Goal: Task Accomplishment & Management: Manage account settings

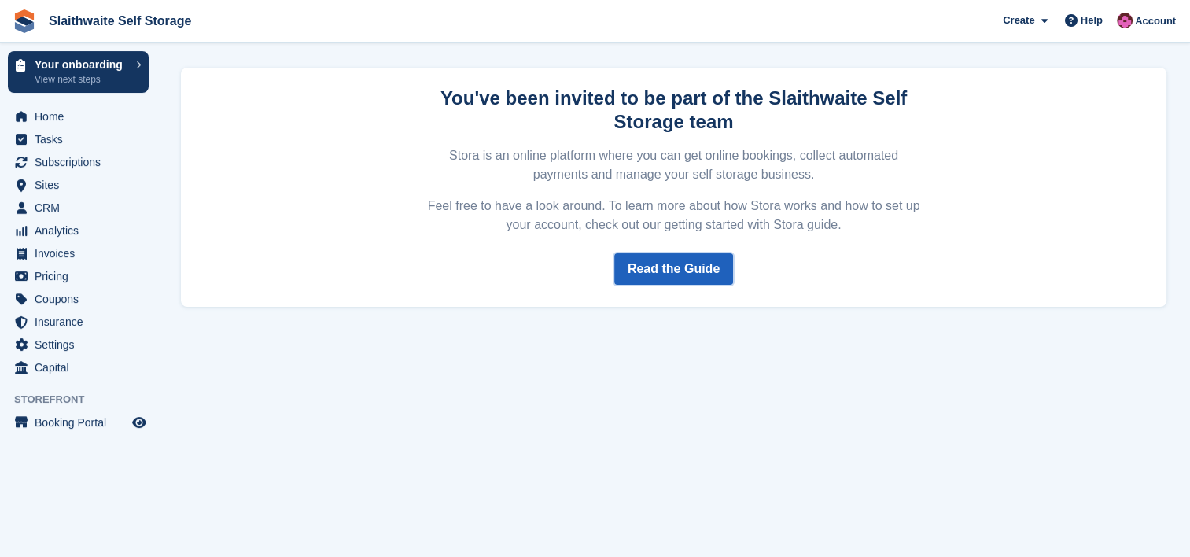
click at [654, 256] on link "Read the Guide" at bounding box center [673, 268] width 119 height 31
click at [74, 123] on span "Home" at bounding box center [82, 116] width 94 height 22
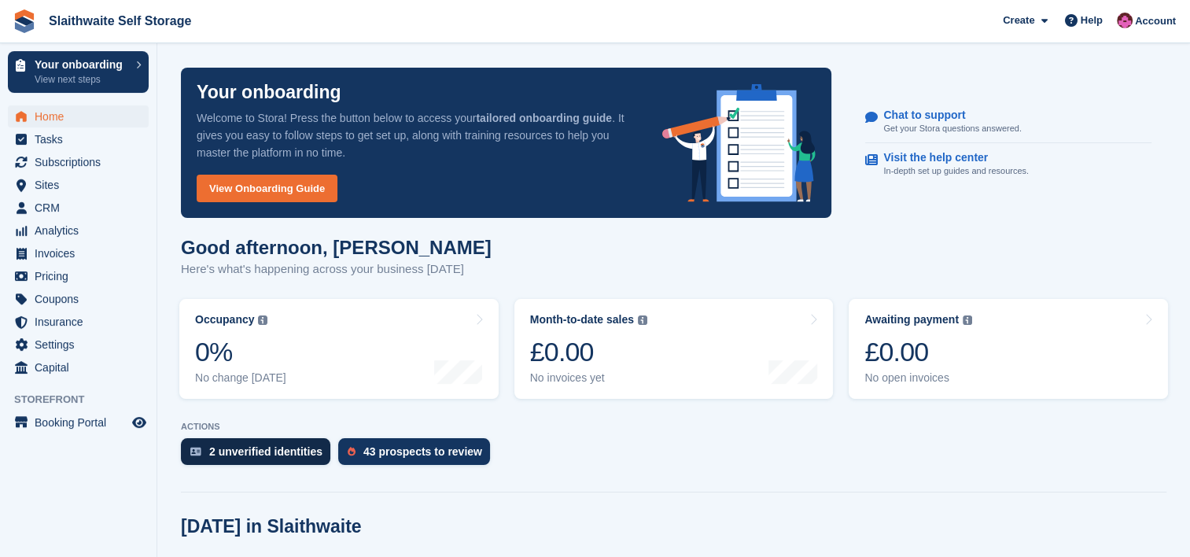
click at [300, 454] on div "2 unverified identities" at bounding box center [265, 451] width 113 height 13
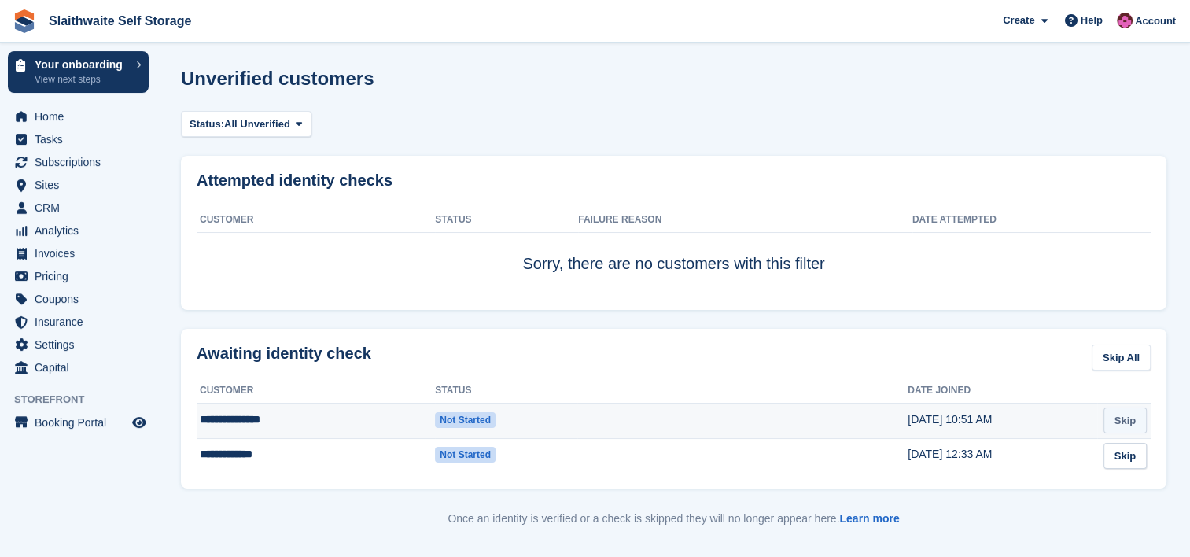
click at [1118, 418] on link "Skip" at bounding box center [1124, 420] width 43 height 26
